Goal: Transaction & Acquisition: Subscribe to service/newsletter

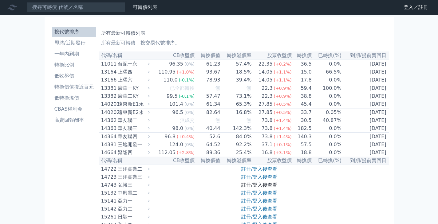
click at [268, 188] on link "註冊/登入後查看" at bounding box center [259, 185] width 36 height 6
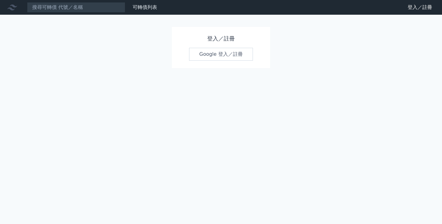
click at [216, 37] on h1 "登入／註冊" at bounding box center [221, 38] width 64 height 9
click at [209, 58] on link "Google 登入／註冊" at bounding box center [221, 54] width 64 height 13
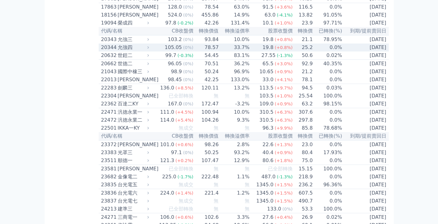
scroll to position [399, 0]
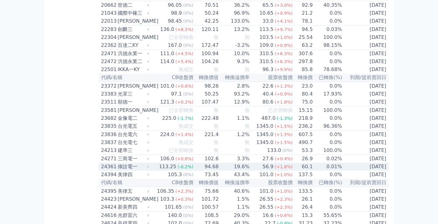
click at [127, 171] on div "偉詮電一" at bounding box center [133, 166] width 30 height 7
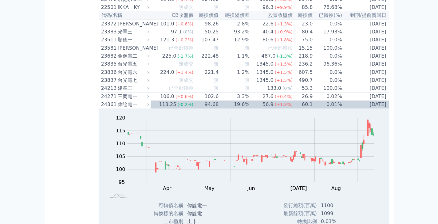
scroll to position [522, 0]
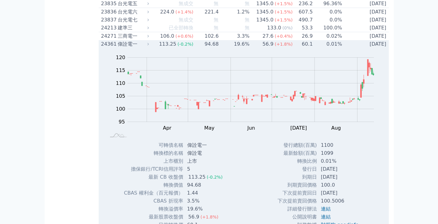
click at [171, 48] on div "113.25" at bounding box center [168, 44] width 20 height 7
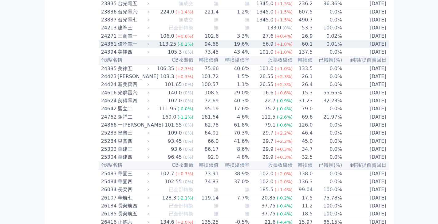
click at [171, 48] on div "113.25" at bounding box center [168, 44] width 20 height 7
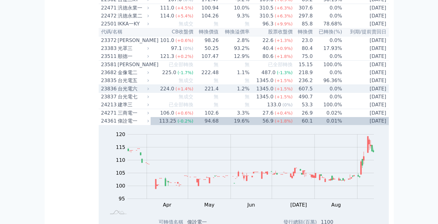
scroll to position [399, 0]
